Goal: Navigation & Orientation: Understand site structure

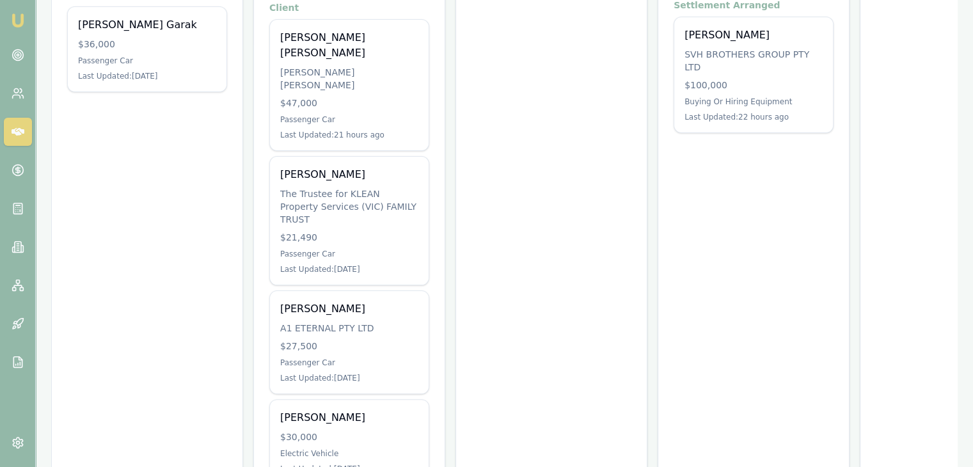
click at [18, 17] on img at bounding box center [17, 20] width 15 height 15
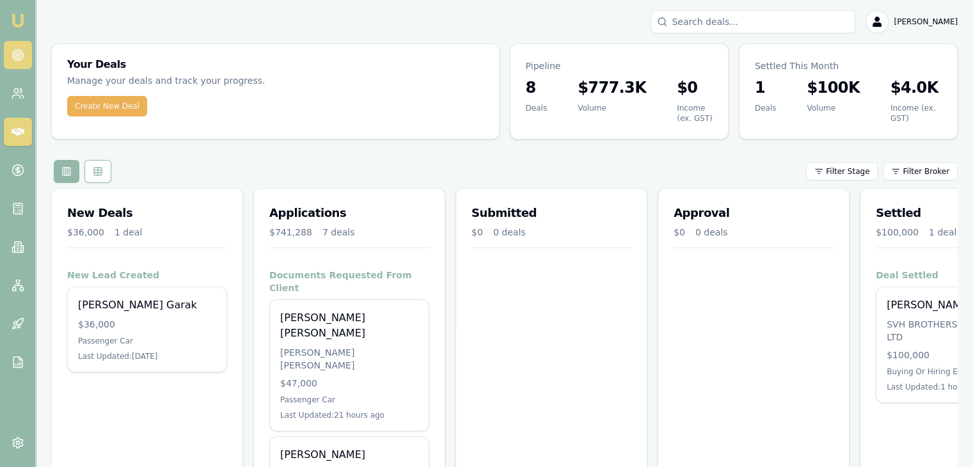
click at [17, 58] on circle at bounding box center [18, 55] width 6 height 6
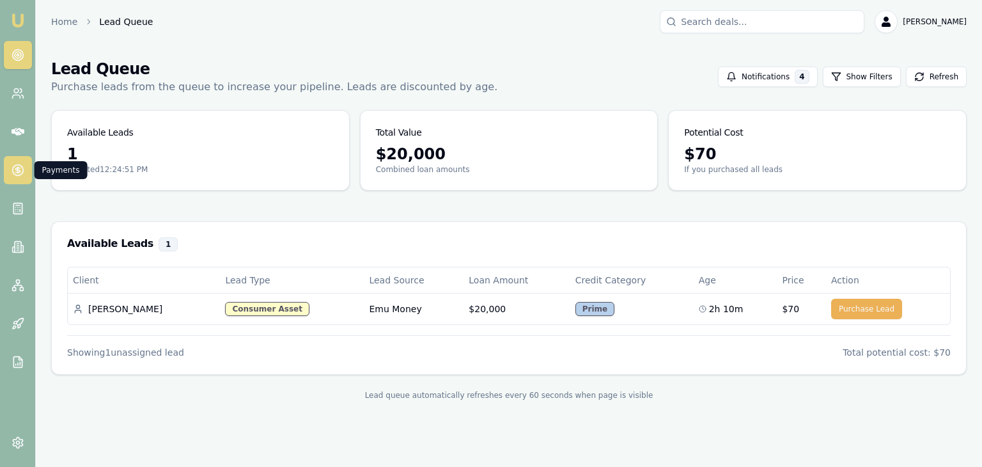
click at [15, 164] on icon at bounding box center [18, 170] width 13 height 13
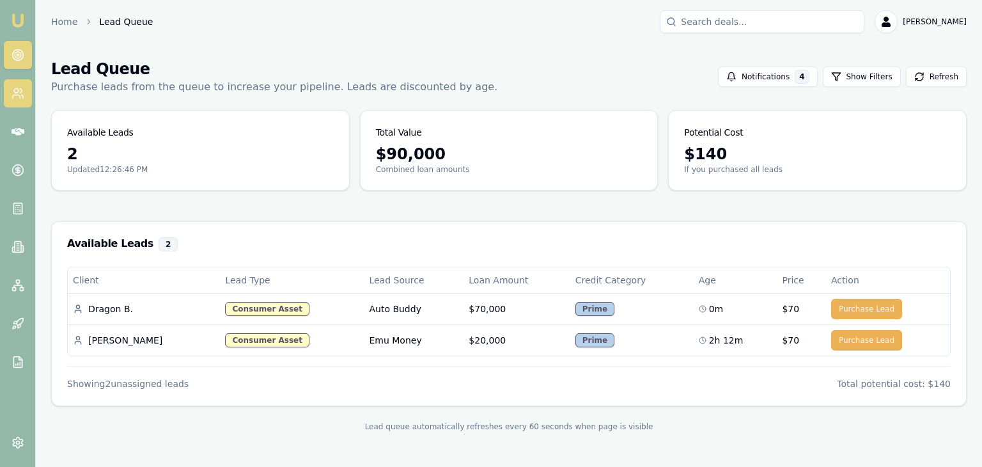
click at [16, 98] on icon at bounding box center [18, 93] width 13 height 13
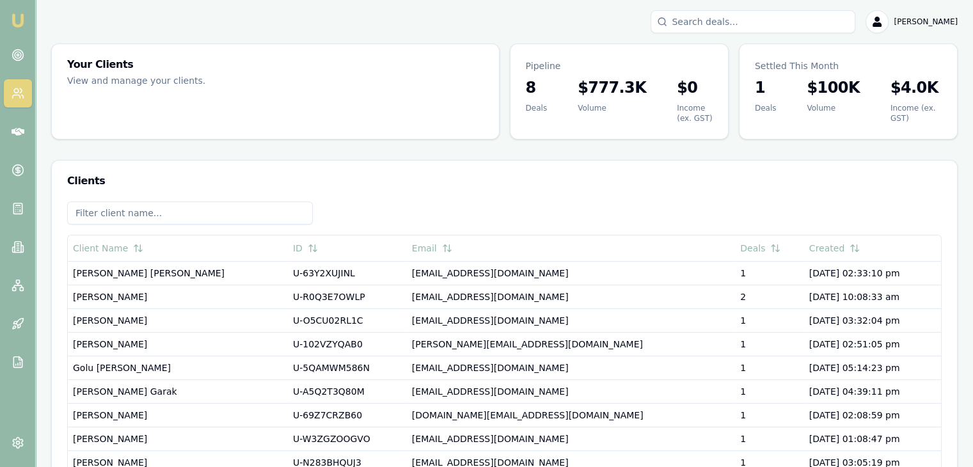
click at [15, 16] on img at bounding box center [17, 20] width 15 height 15
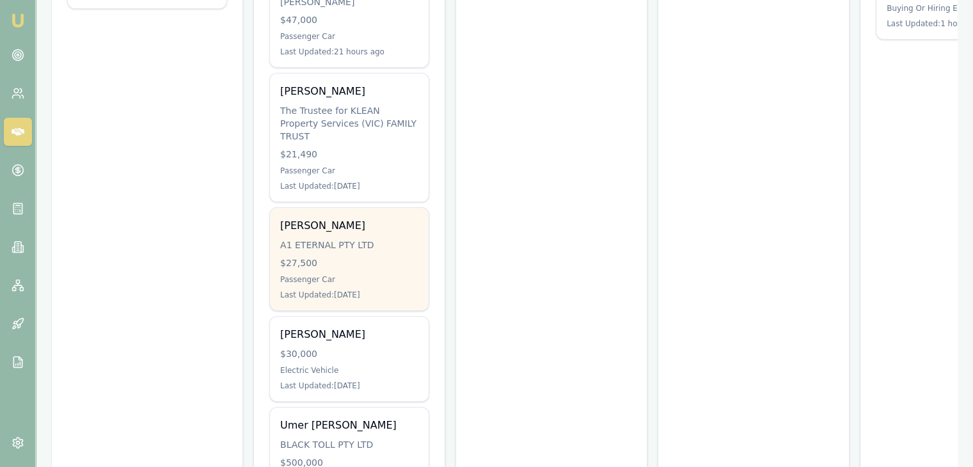
scroll to position [448, 0]
